Goal: Task Accomplishment & Management: Use online tool/utility

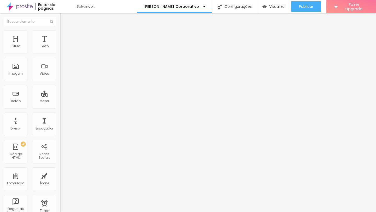
click at [60, 49] on div "Titulo 2 H2" at bounding box center [90, 46] width 60 height 5
click at [60, 45] on span "Titulo 1" at bounding box center [68, 41] width 17 height 7
click at [60, 45] on span "Trocar imagem" at bounding box center [74, 42] width 28 height 4
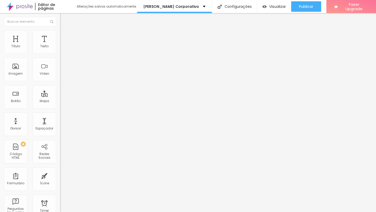
click at [64, 17] on div "Editar Espaçador" at bounding box center [83, 19] width 38 height 4
click at [18, 70] on div "Imagem" at bounding box center [15, 69] width 23 height 23
click at [14, 68] on div "Imagem" at bounding box center [15, 69] width 23 height 23
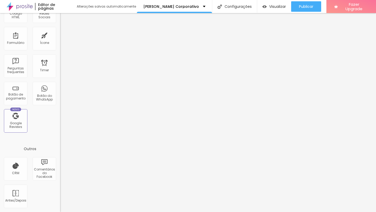
scroll to position [0, 0]
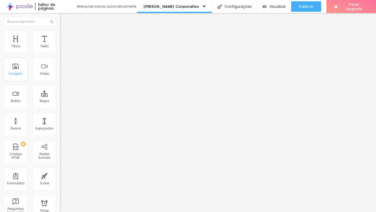
click at [21, 72] on div "Imagem" at bounding box center [16, 74] width 14 height 4
click at [41, 74] on div "Vídeo" at bounding box center [44, 74] width 9 height 4
click at [33, 50] on div "Texto" at bounding box center [44, 41] width 23 height 23
click at [19, 44] on div "Título" at bounding box center [15, 46] width 9 height 4
click at [18, 58] on div "Imagem" at bounding box center [15, 69] width 23 height 23
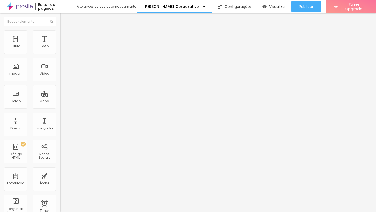
drag, startPoint x: 18, startPoint y: 82, endPoint x: 17, endPoint y: 85, distance: 3.2
click at [18, 82] on div "Título Texto Imagem Vídeo Botão Mapa Divisor Espaçador PREMIUM Código HTML Rede…" at bounding box center [30, 153] width 60 height 246
click at [16, 93] on div "Botão" at bounding box center [15, 96] width 23 height 23
click at [47, 116] on div "Espaçador" at bounding box center [44, 123] width 23 height 23
click at [17, 141] on div "PREMIUM Código HTML" at bounding box center [15, 151] width 23 height 23
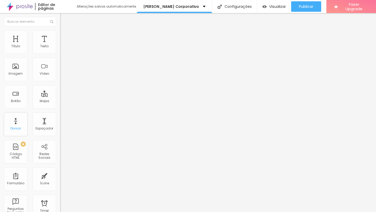
click at [17, 124] on div "Divisor" at bounding box center [15, 123] width 23 height 23
click at [155, 5] on p "[PERSON_NAME] Corporativo" at bounding box center [171, 7] width 56 height 4
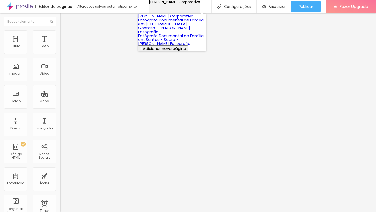
click at [155, 4] on p "[PERSON_NAME] Corporativo" at bounding box center [174, 2] width 51 height 4
